Goal: Information Seeking & Learning: Learn about a topic

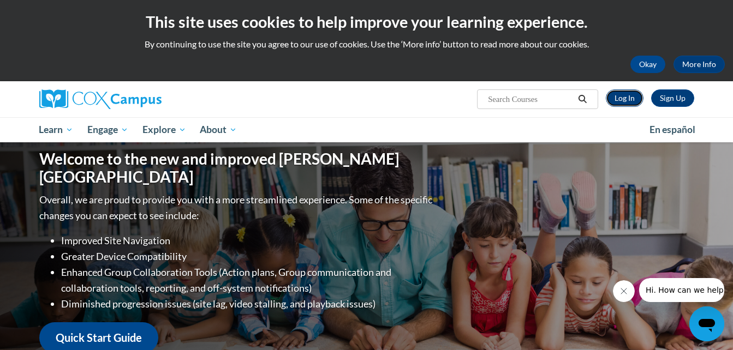
click at [630, 99] on link "Log In" at bounding box center [625, 97] width 38 height 17
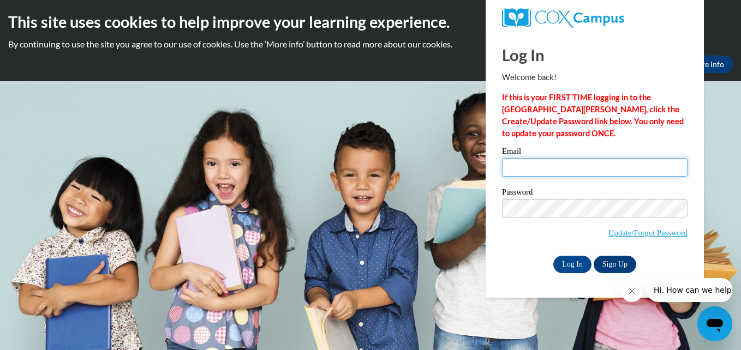
click at [557, 170] on input "Email" at bounding box center [594, 167] width 185 height 19
type input "j_adoresmallscholars@outlook.com"
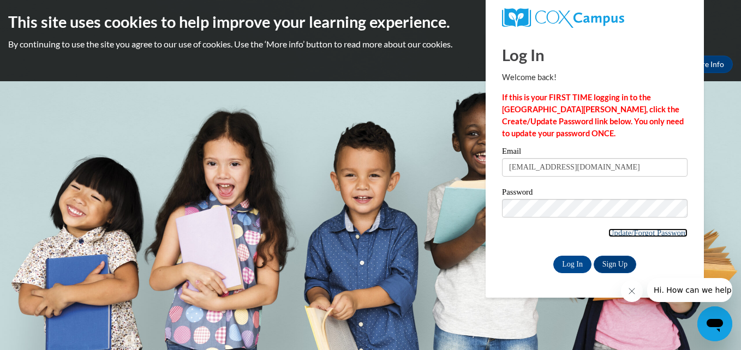
click at [618, 235] on link "Update/Forgot Password" at bounding box center [647, 233] width 79 height 9
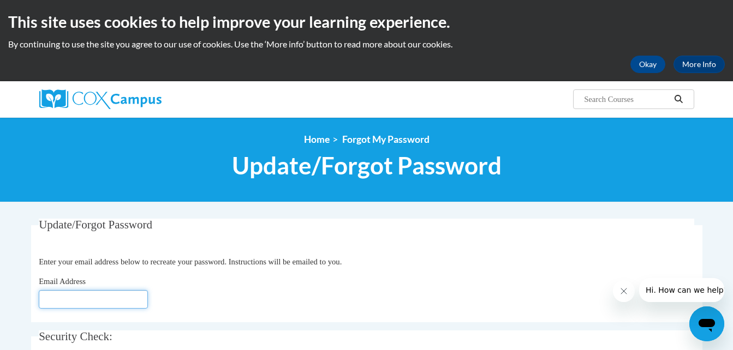
click at [99, 303] on input "Email Address" at bounding box center [93, 299] width 109 height 19
click at [116, 309] on input "BMONIQUES66@GMAIL.COM" at bounding box center [93, 299] width 109 height 19
click at [147, 301] on input "BMONIQUES66@GMAIL.COM" at bounding box center [93, 299] width 109 height 19
type input "B"
type input "j"
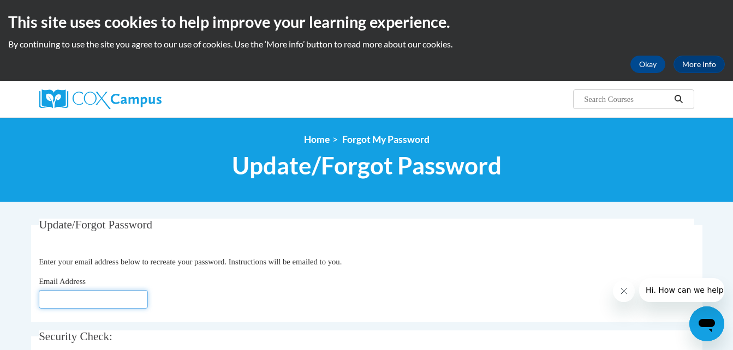
click at [119, 293] on input "Email Address" at bounding box center [93, 299] width 109 height 19
type input "j"
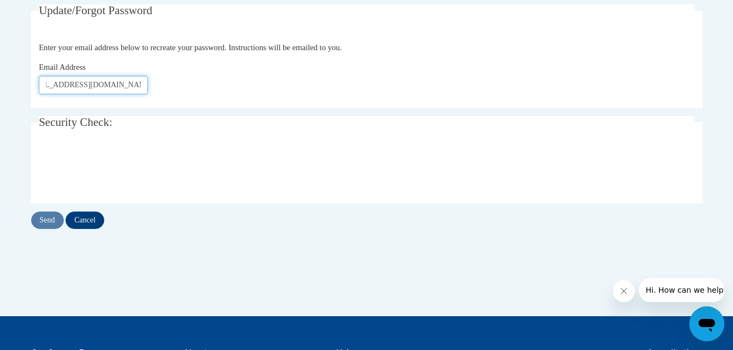
scroll to position [216, 0]
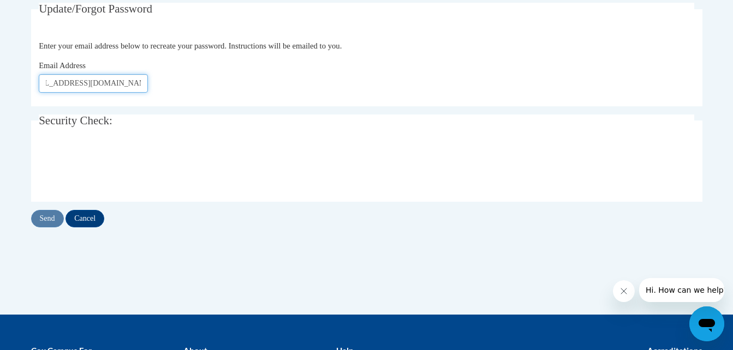
type input "j_adoresmallscholars@outlook.com"
click at [46, 218] on input "Send" at bounding box center [47, 218] width 33 height 17
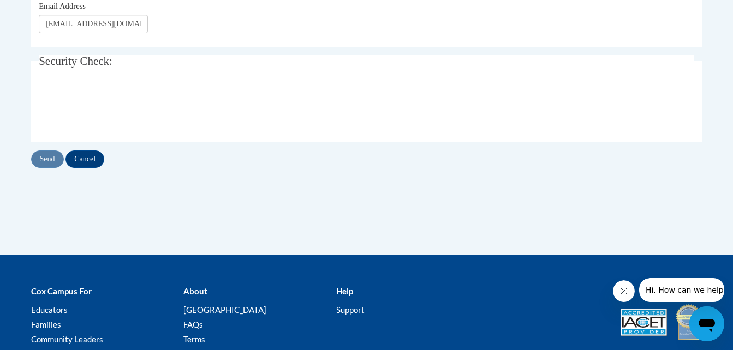
scroll to position [332, 0]
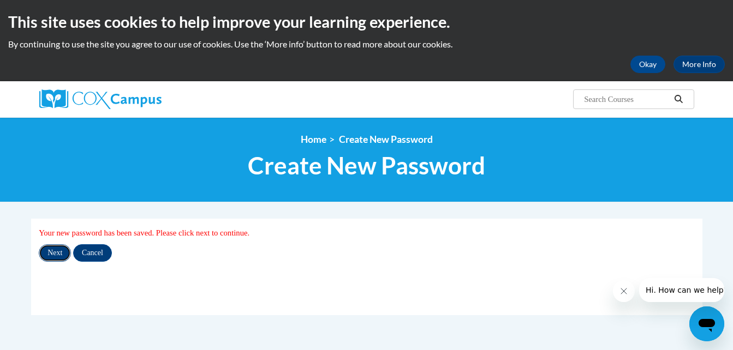
click at [56, 249] on input "Next" at bounding box center [55, 252] width 32 height 17
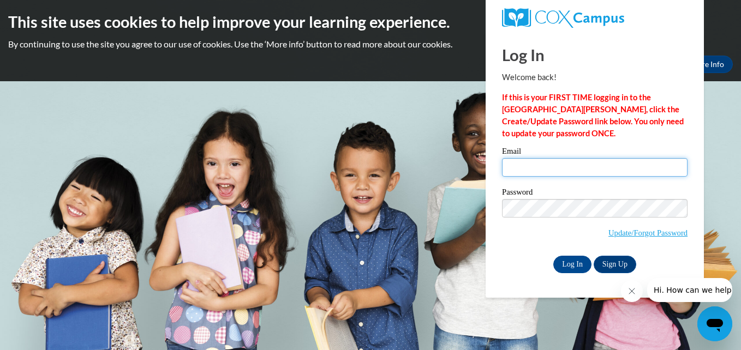
click at [570, 163] on input "Email" at bounding box center [594, 167] width 185 height 19
type input "j_adoresmallscholars@outlook.com"
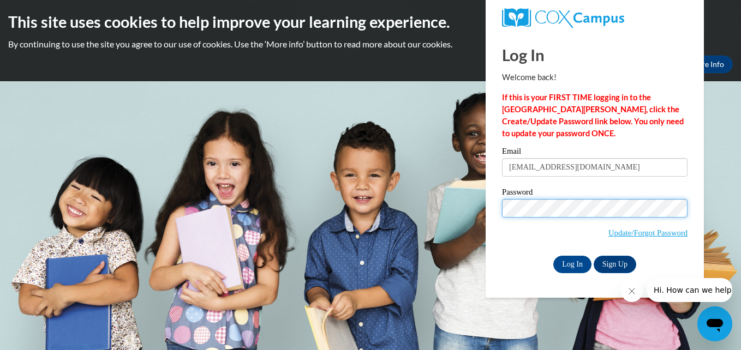
click at [553, 256] on input "Log In" at bounding box center [572, 264] width 38 height 17
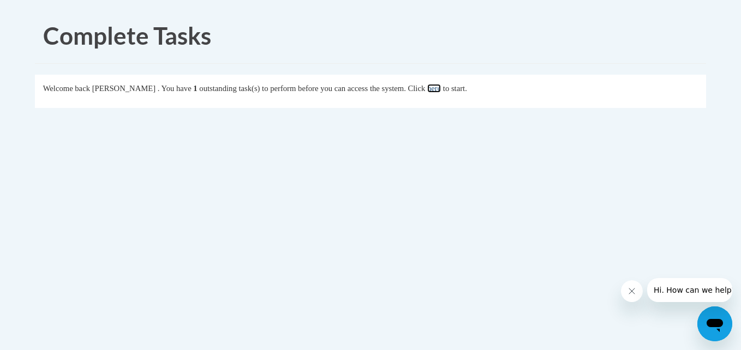
click at [441, 89] on link "here" at bounding box center [434, 88] width 14 height 9
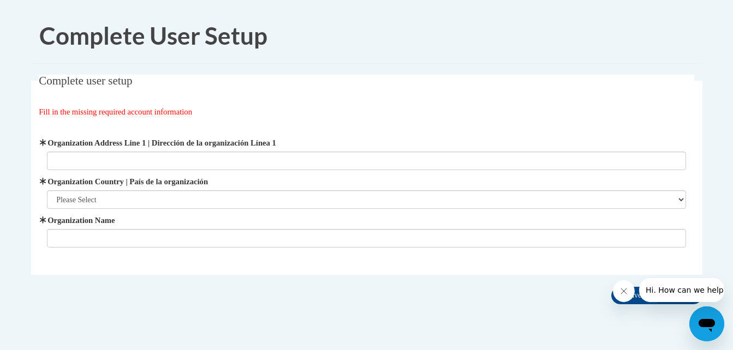
scroll to position [32, 0]
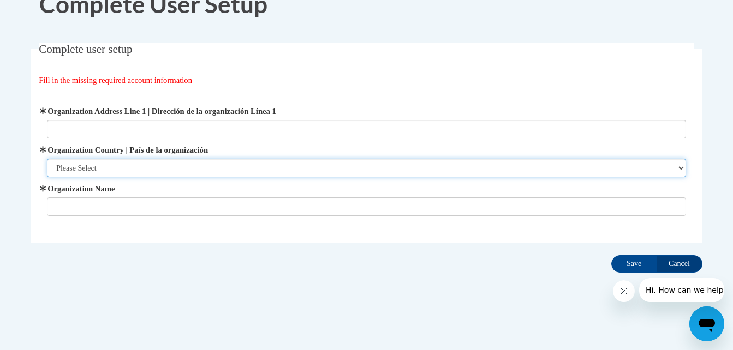
click at [679, 170] on select "Please Select [GEOGRAPHIC_DATA] | [GEOGRAPHIC_DATA] Outside of [GEOGRAPHIC_DATA…" at bounding box center [366, 168] width 639 height 19
select select "ad49bcad-a171-4b2e-b99c-48b446064914"
click at [47, 159] on select "Please Select [GEOGRAPHIC_DATA] | [GEOGRAPHIC_DATA] Outside of [GEOGRAPHIC_DATA…" at bounding box center [366, 168] width 639 height 19
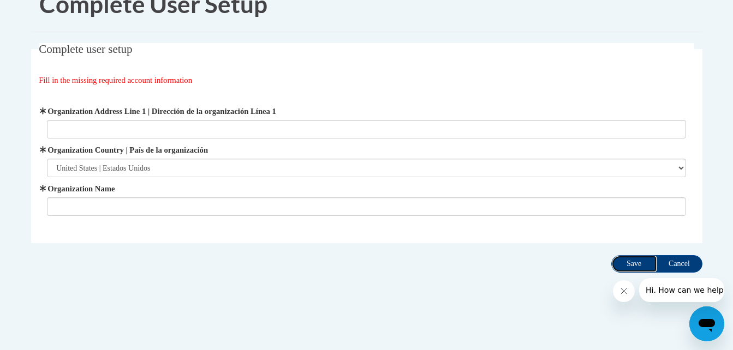
click at [622, 259] on input "Save" at bounding box center [634, 263] width 46 height 17
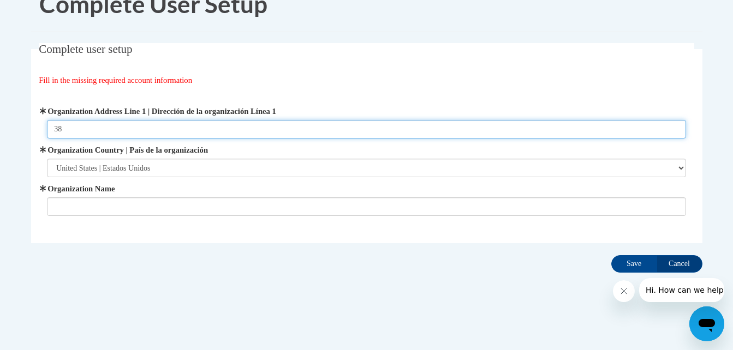
type input "[STREET_ADDRESS][PERSON_NAME]"
type input "BRANDI M. SMITH DBA J'ADORE SMALL SCHOLARS"
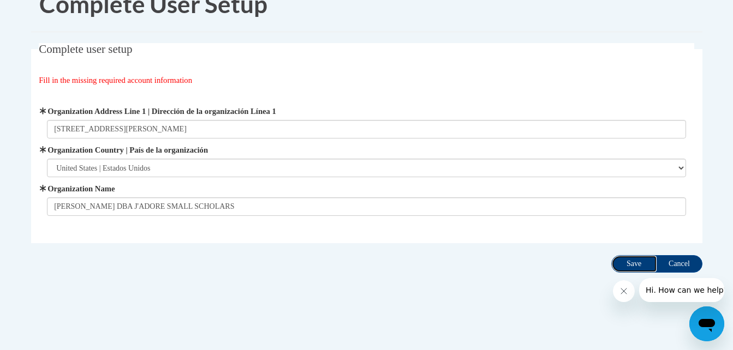
click at [630, 266] on input "Save" at bounding box center [634, 263] width 46 height 17
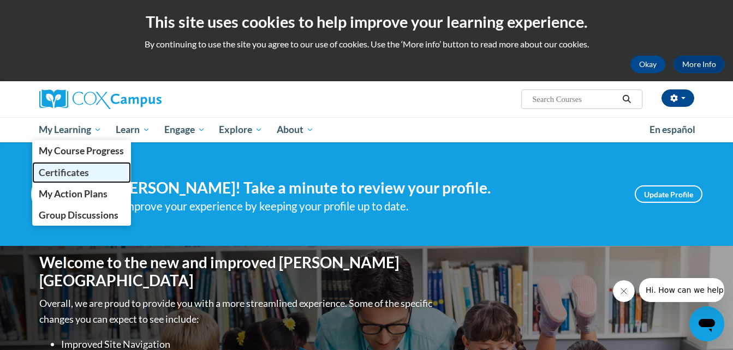
click at [90, 171] on link "Certificates" at bounding box center [81, 172] width 99 height 21
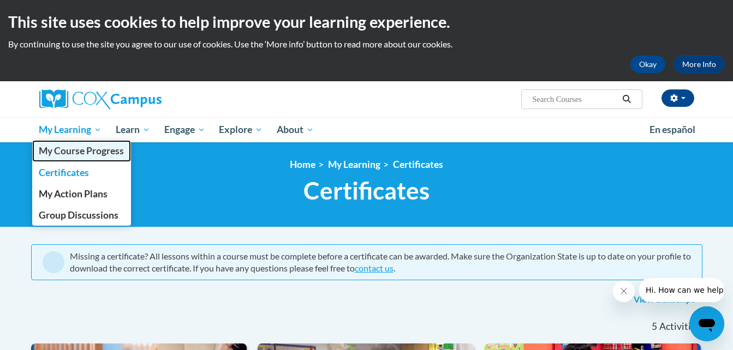
click at [94, 145] on span "My Course Progress" at bounding box center [81, 150] width 85 height 11
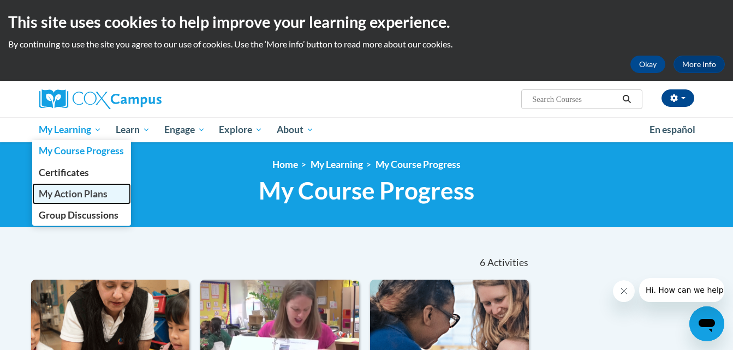
click at [106, 197] on span "My Action Plans" at bounding box center [73, 193] width 69 height 11
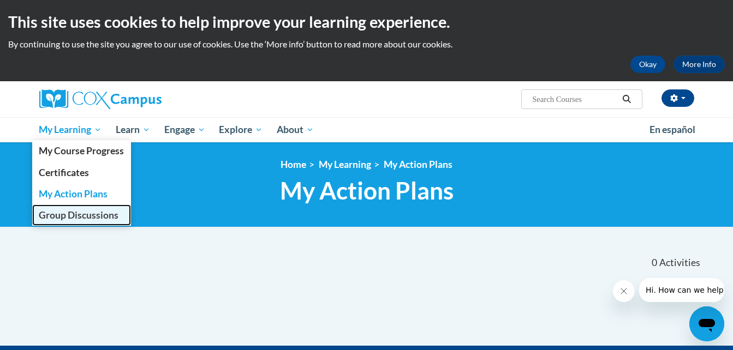
click at [97, 215] on span "Group Discussions" at bounding box center [79, 214] width 80 height 11
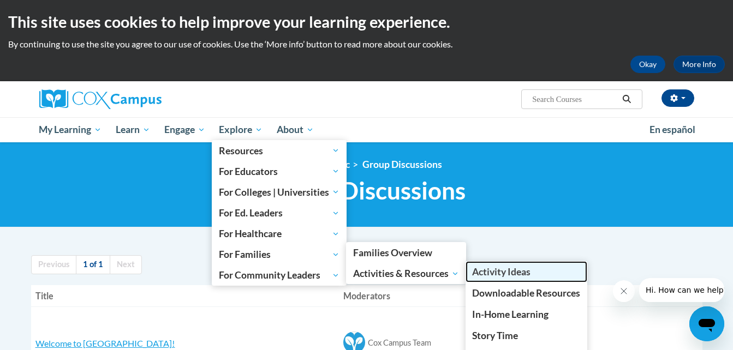
click at [525, 268] on span "Activity Ideas" at bounding box center [501, 271] width 58 height 11
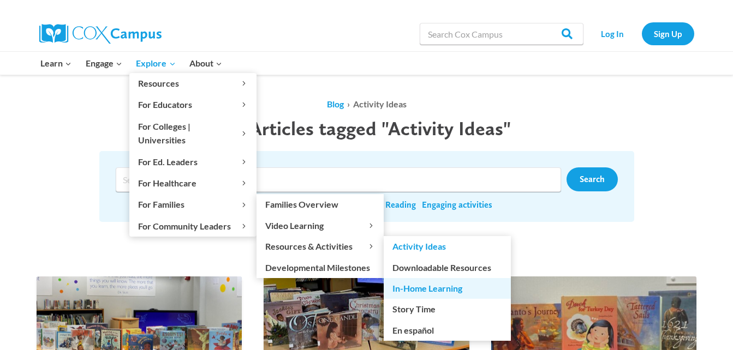
click at [420, 278] on link "In-Home Learning" at bounding box center [447, 288] width 127 height 21
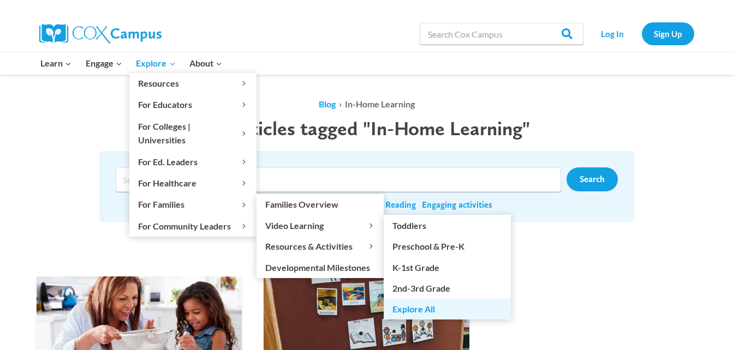
click at [424, 299] on link "Explore All" at bounding box center [447, 309] width 127 height 21
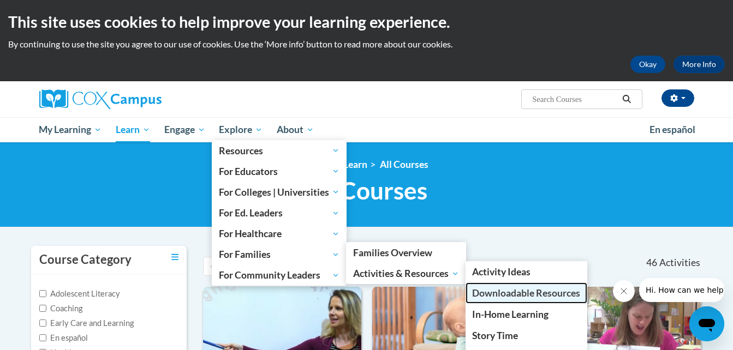
click at [526, 290] on span "Downloadable Resources" at bounding box center [526, 293] width 108 height 11
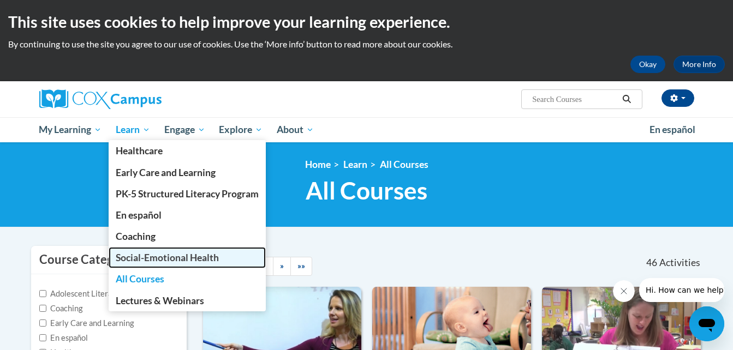
click at [179, 256] on span "Social-Emotional Health" at bounding box center [167, 257] width 103 height 11
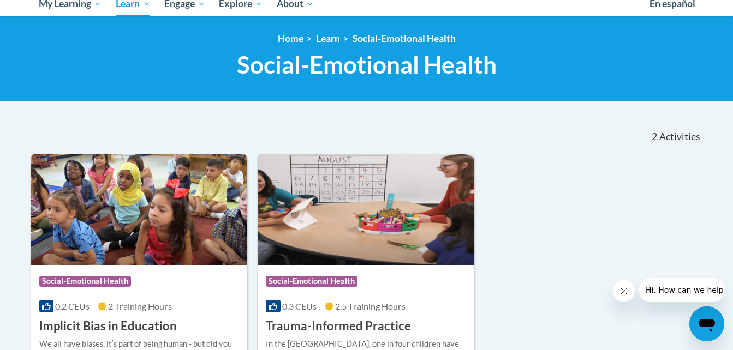
scroll to position [133, 0]
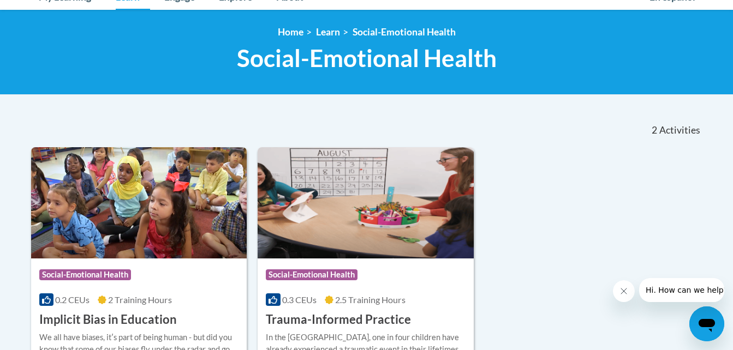
click at [732, 82] on div "<en>My Learning</en><fr>New fr_My Learning</fr><it>New it_My Learning</it><de>N…" at bounding box center [366, 52] width 733 height 85
drag, startPoint x: 732, startPoint y: 82, endPoint x: 730, endPoint y: 88, distance: 6.2
click at [730, 88] on div "<en>My Learning</en><fr>New fr_My Learning</fr><it>New it_My Learning</it><de>N…" at bounding box center [366, 52] width 733 height 85
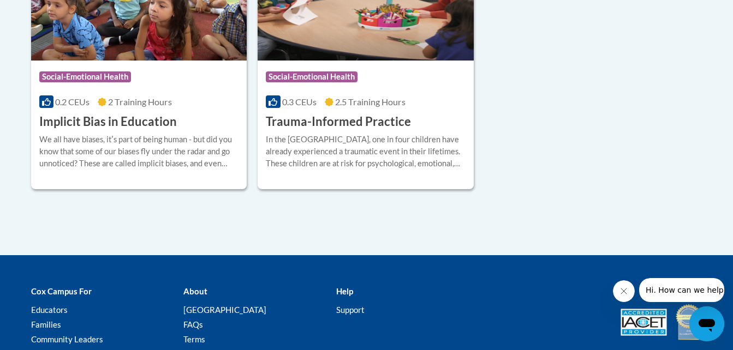
scroll to position [326, 0]
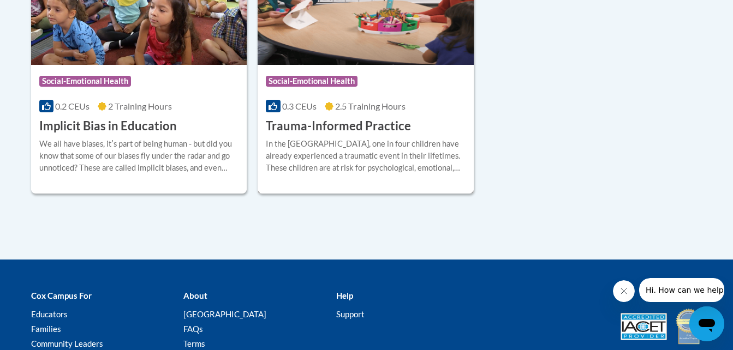
click at [428, 151] on div "In the United States, one in four children have already experienced a traumatic…" at bounding box center [366, 156] width 200 height 36
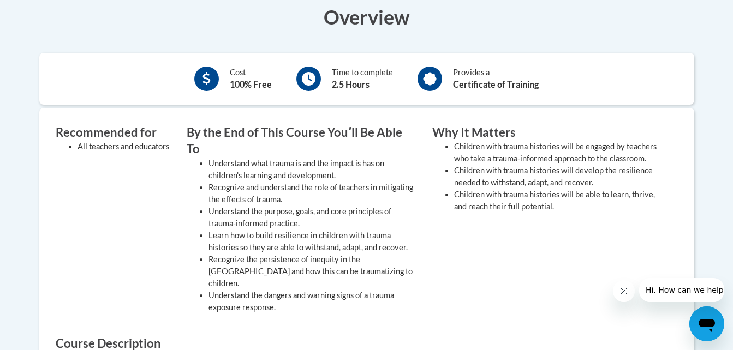
scroll to position [434, 0]
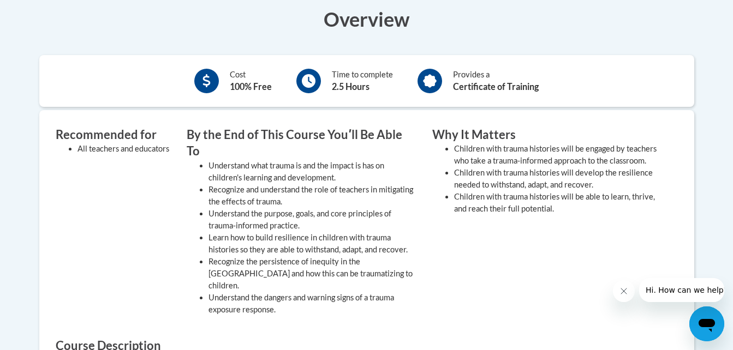
click at [732, 187] on body "This site uses cookies to help improve your learning experience. By continuing …" at bounding box center [366, 211] width 733 height 1291
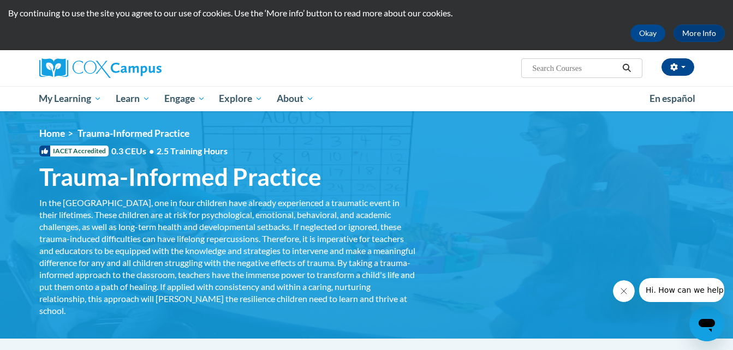
scroll to position [0, 0]
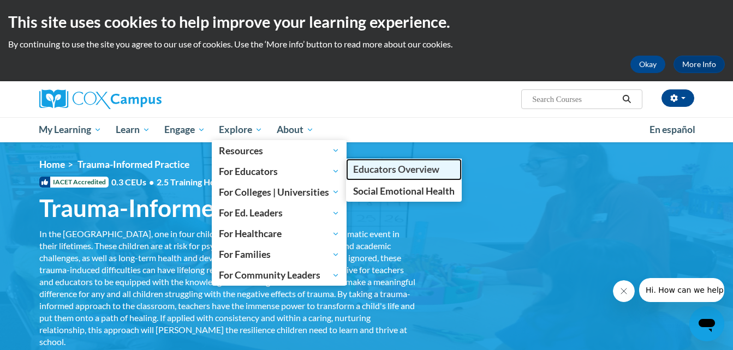
click at [392, 172] on span "Educators Overview" at bounding box center [396, 169] width 86 height 11
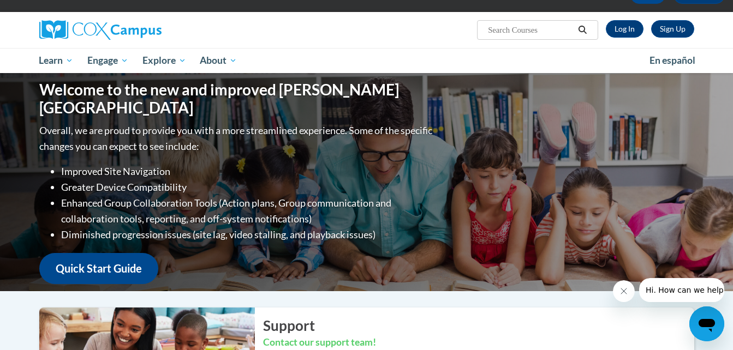
scroll to position [57, 0]
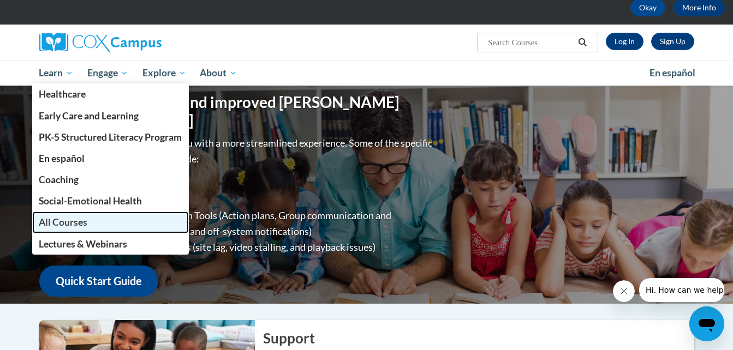
click at [79, 223] on span "All Courses" at bounding box center [63, 222] width 49 height 11
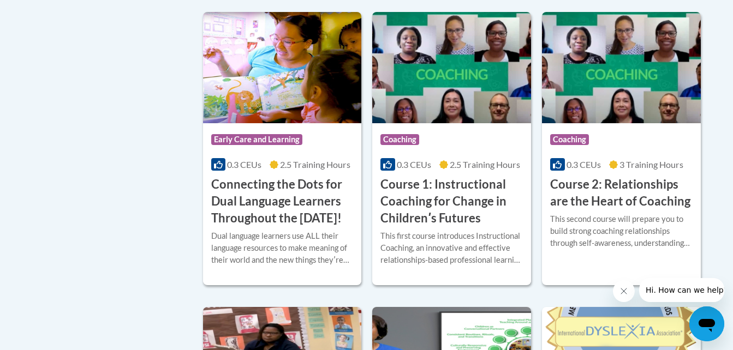
scroll to position [589, 0]
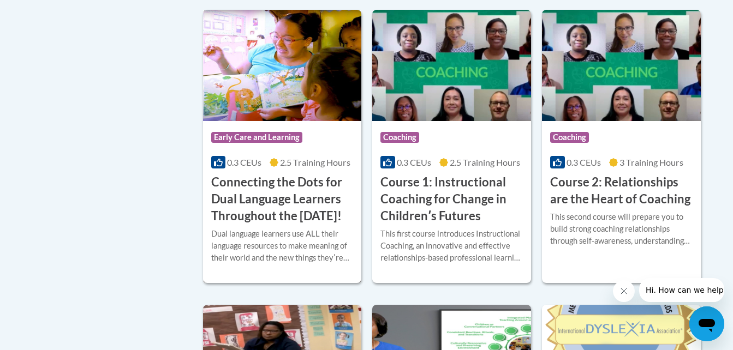
click at [294, 213] on h3 "Connecting the Dots for Dual Language Learners Throughout the Preschool Day!" at bounding box center [282, 199] width 142 height 50
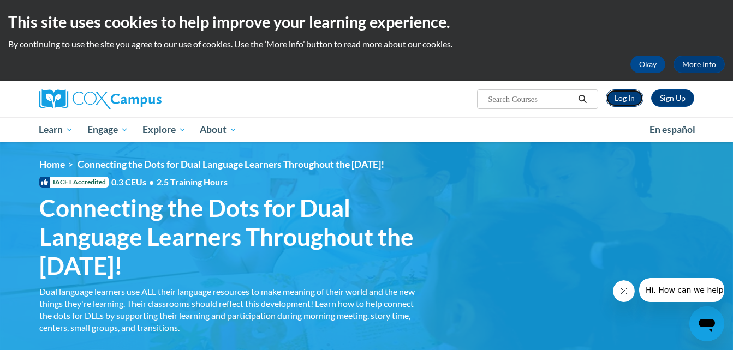
click at [625, 100] on link "Log In" at bounding box center [625, 97] width 38 height 17
